Goal: Transaction & Acquisition: Purchase product/service

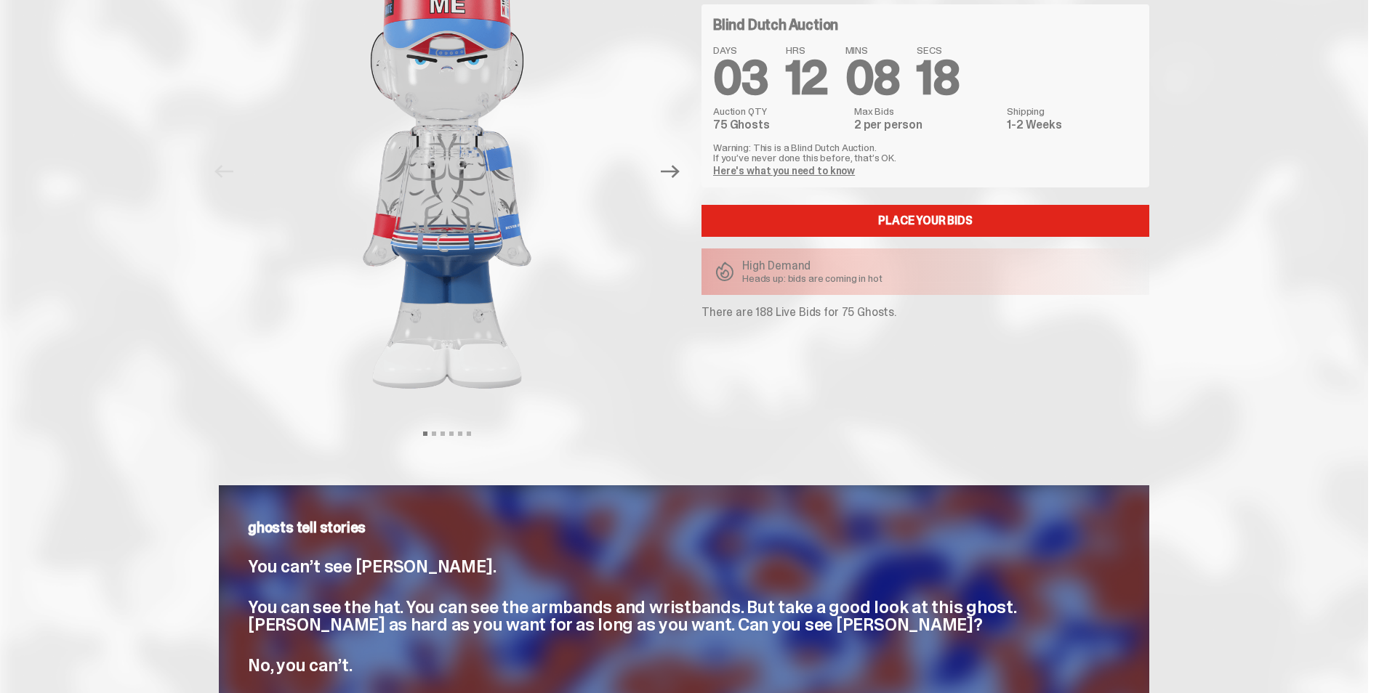
scroll to position [145, 0]
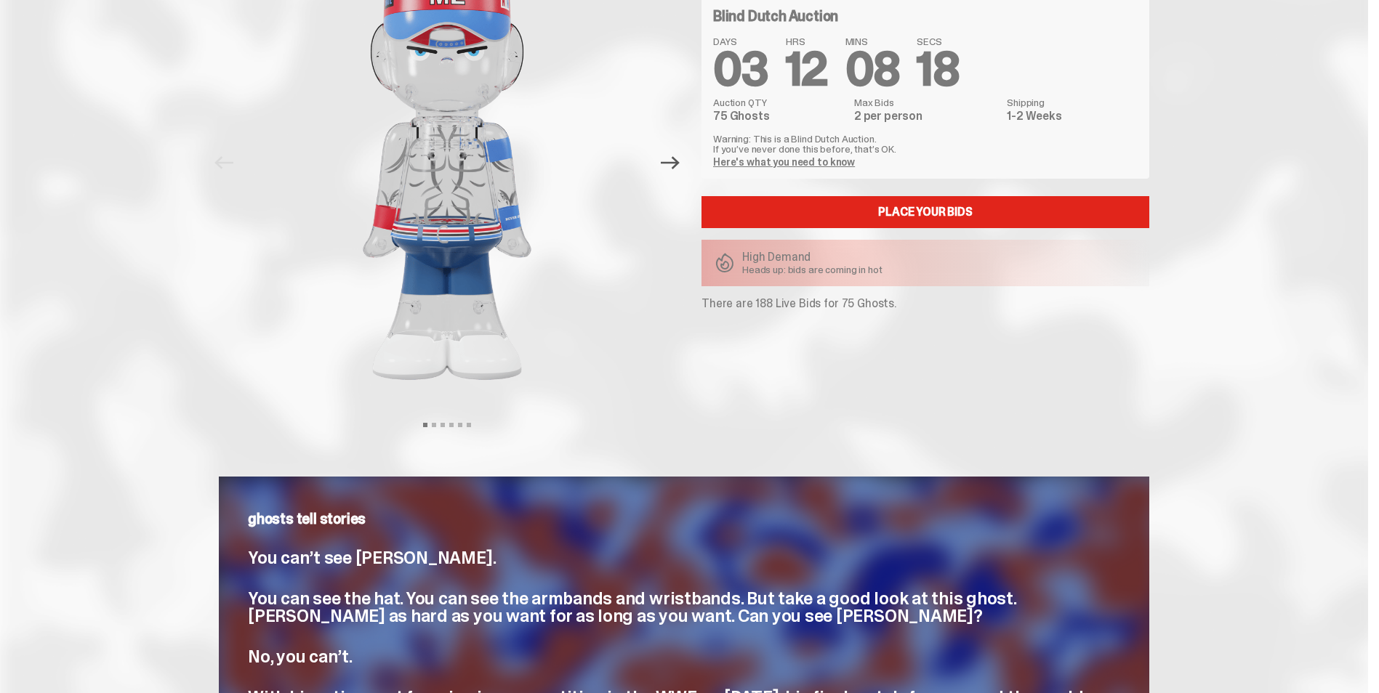
click at [672, 170] on icon "Next" at bounding box center [670, 162] width 19 height 19
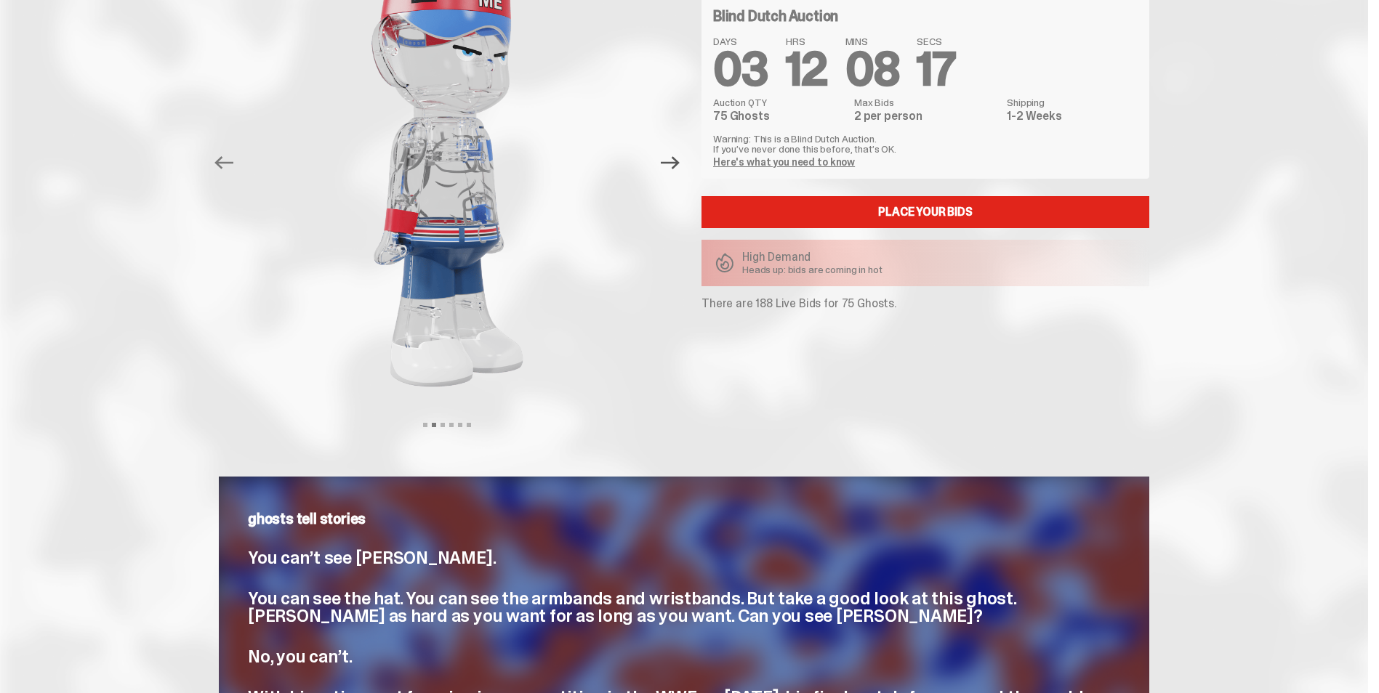
click at [672, 168] on icon "Next" at bounding box center [670, 162] width 19 height 19
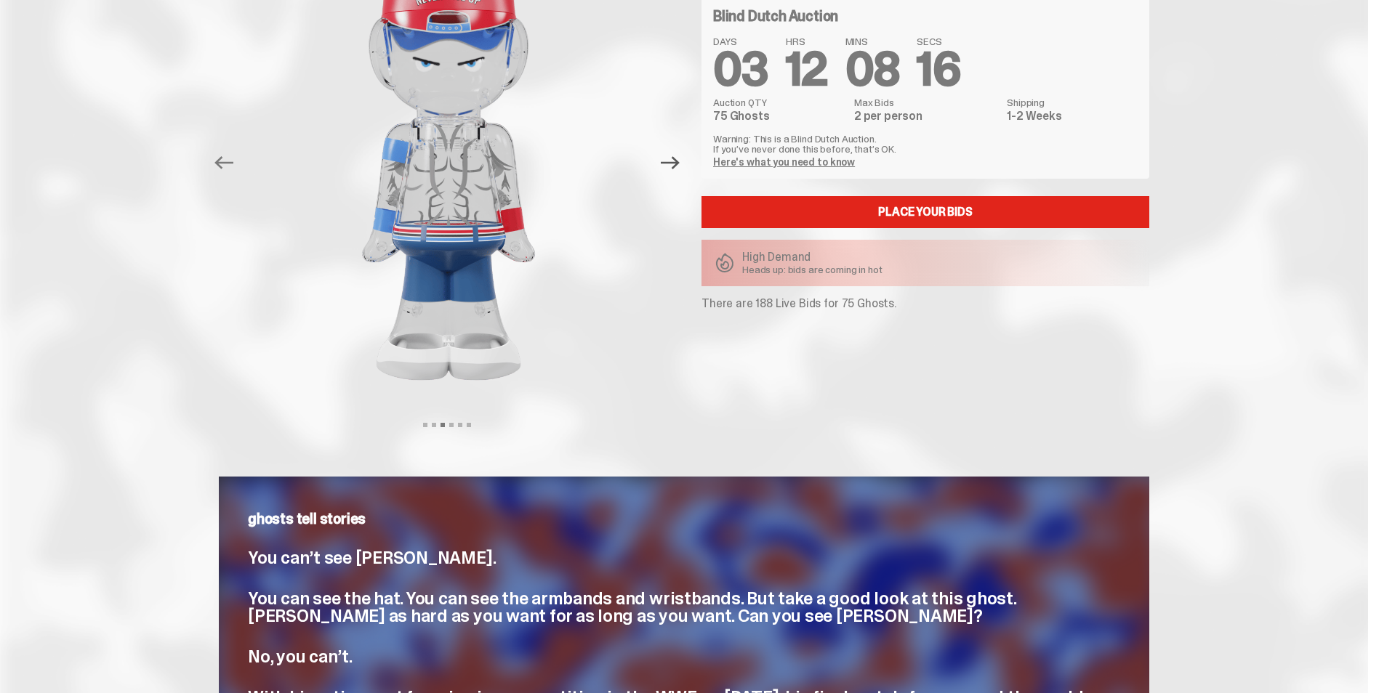
click at [672, 168] on icon "Next" at bounding box center [670, 162] width 19 height 19
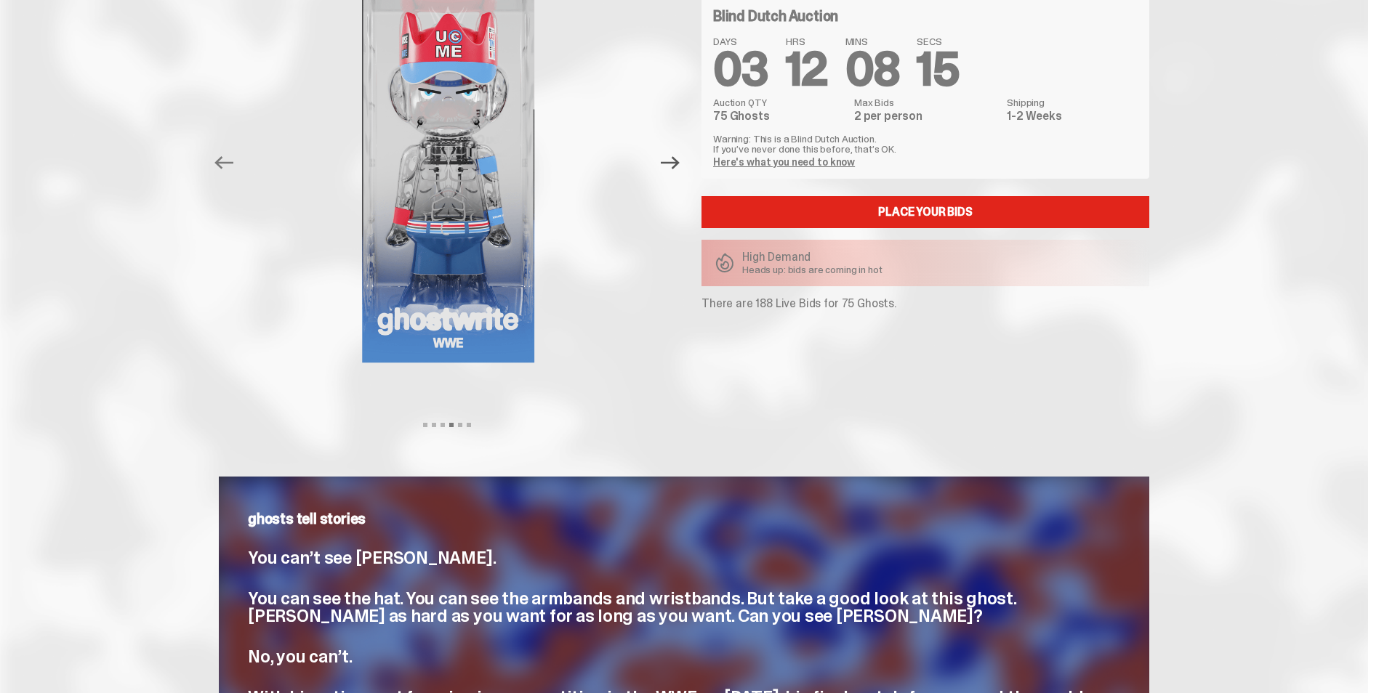
click at [672, 168] on icon "Next" at bounding box center [670, 162] width 19 height 19
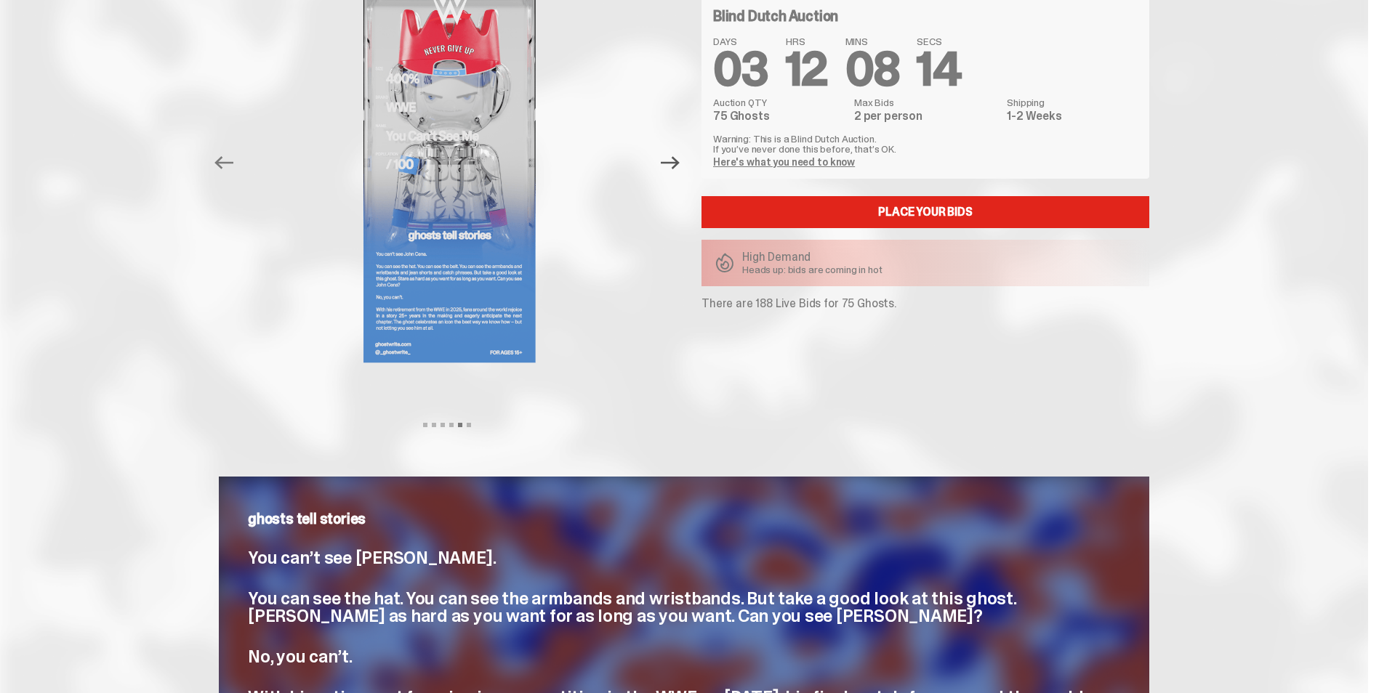
click at [672, 168] on icon "Next" at bounding box center [670, 162] width 19 height 19
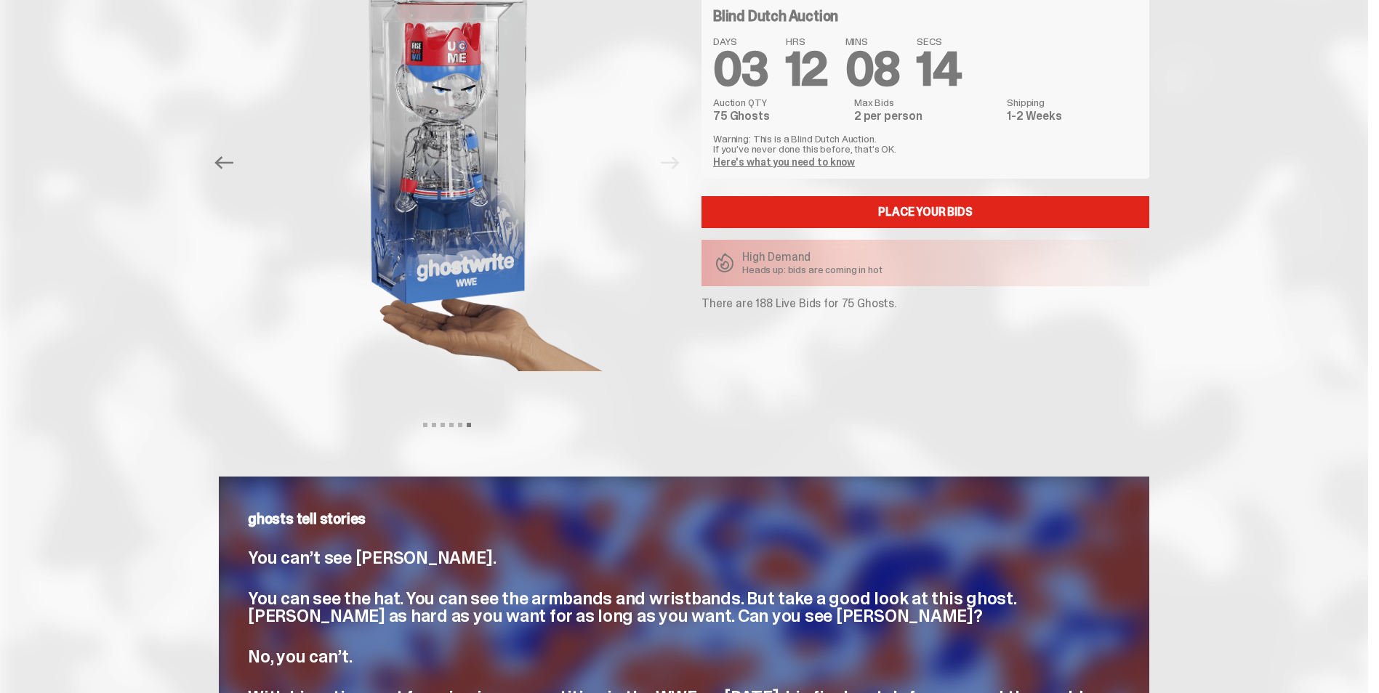
click at [672, 168] on div at bounding box center [450, 163] width 456 height 500
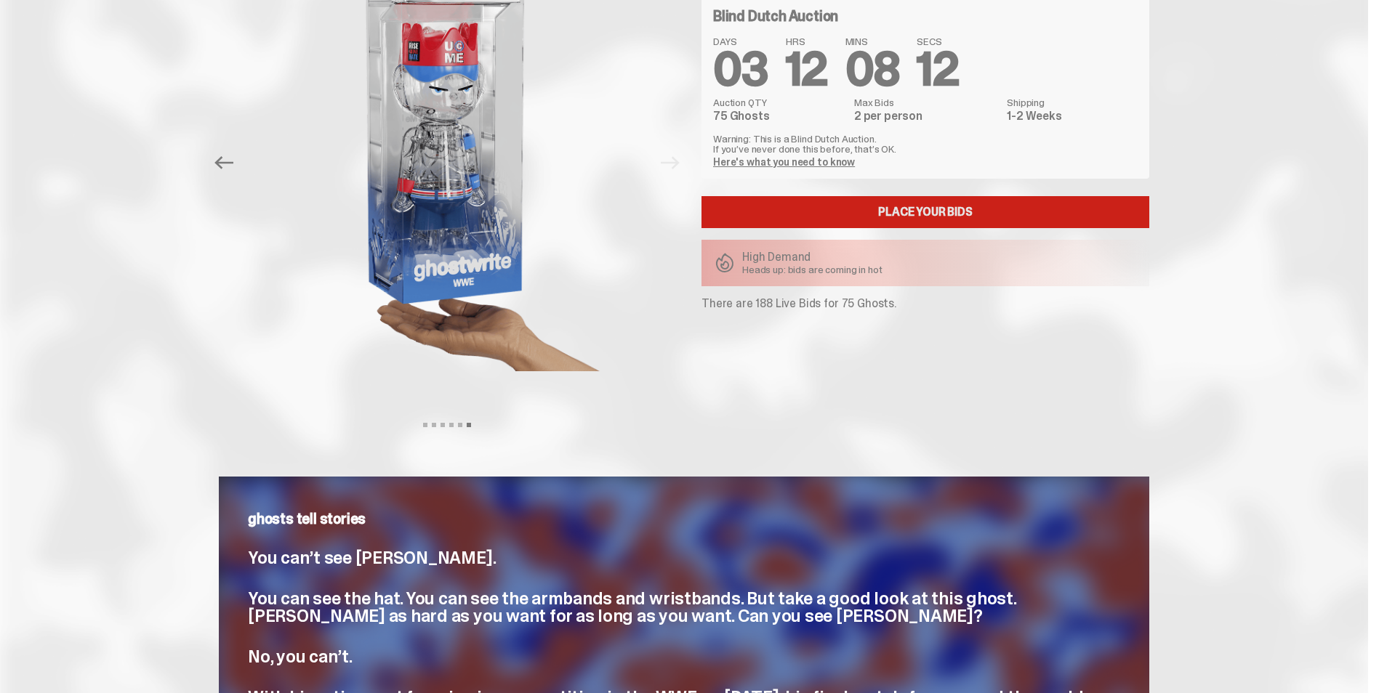
click at [865, 211] on link "Place your Bids" at bounding box center [925, 212] width 448 height 32
